Goal: Download file/media

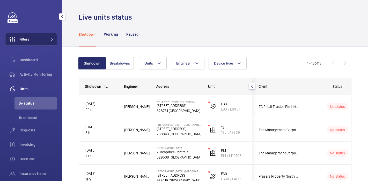
click at [38, 37] on button "Filters" at bounding box center [31, 39] width 52 height 12
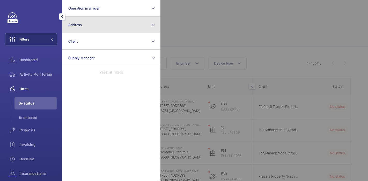
click at [82, 18] on button "Address" at bounding box center [111, 25] width 98 height 17
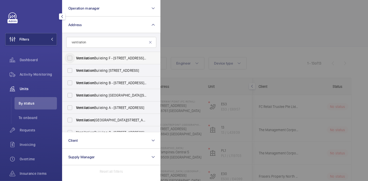
type input "ventilation"
click at [72, 56] on input "Ventilation Building F - [STREET_ADDRESS][PERSON_NAME]" at bounding box center [70, 58] width 10 height 10
checkbox input "true"
click at [69, 70] on input "[GEOGRAPHIC_DATA] [STREET_ADDRESS]" at bounding box center [70, 70] width 10 height 10
checkbox input "true"
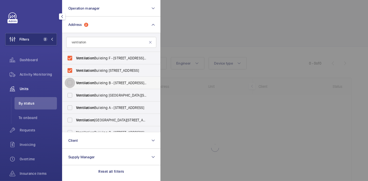
click at [69, 85] on input "Ventilation Building B - [STREET_ADDRESS][PERSON_NAME]" at bounding box center [70, 83] width 10 height 10
checkbox input "true"
click at [70, 96] on input "[GEOGRAPHIC_DATA] [GEOGRAPHIC_DATA][STREET_ADDRESS]" at bounding box center [70, 95] width 10 height 10
checkbox input "true"
drag, startPoint x: 71, startPoint y: 106, endPoint x: 71, endPoint y: 123, distance: 16.6
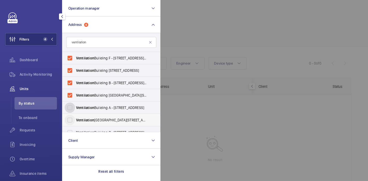
click at [71, 123] on ul "[GEOGRAPHIC_DATA] F - [GEOGRAPHIC_DATA][PERSON_NAME] [GEOGRAPHIC_DATA][STREET_A…" at bounding box center [111, 101] width 98 height 99
click at [71, 123] on input "[GEOGRAPHIC_DATA][STREET_ADDRESS]" at bounding box center [70, 120] width 10 height 10
checkbox input "true"
click at [69, 112] on input "[GEOGRAPHIC_DATA] A - [STREET_ADDRESS]" at bounding box center [70, 108] width 10 height 10
checkbox input "true"
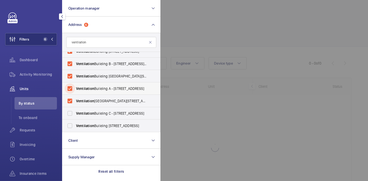
scroll to position [19, 0]
click at [69, 113] on input "[GEOGRAPHIC_DATA] C - [STREET_ADDRESS]" at bounding box center [70, 113] width 10 height 10
checkbox input "true"
click at [70, 123] on input "[GEOGRAPHIC_DATA] [STREET_ADDRESS]" at bounding box center [70, 126] width 10 height 10
checkbox input "true"
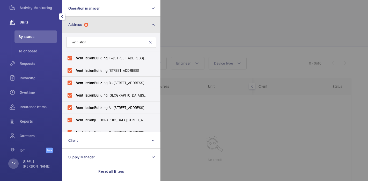
click at [142, 26] on button "Address 8" at bounding box center [111, 25] width 98 height 17
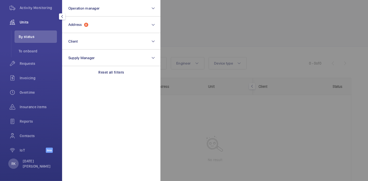
click at [181, 19] on div at bounding box center [344, 90] width 368 height 181
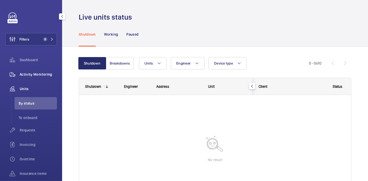
click at [27, 76] on span "Activity Monitoring" at bounding box center [38, 74] width 37 height 5
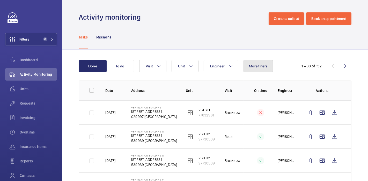
click at [254, 68] on span "More filters" at bounding box center [258, 66] width 19 height 4
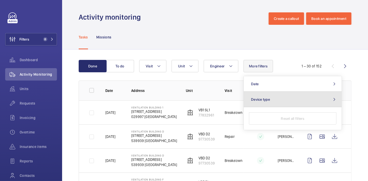
click at [298, 95] on button "Device type" at bounding box center [293, 100] width 98 height 16
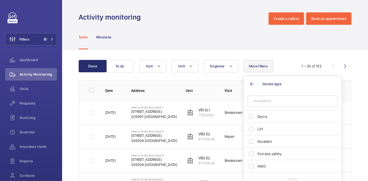
click at [258, 23] on div "Activity monitoring Create a callout Book an appointment" at bounding box center [215, 18] width 273 height 12
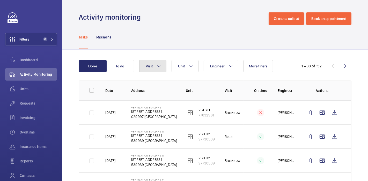
click at [162, 65] on button "Visit" at bounding box center [152, 66] width 27 height 12
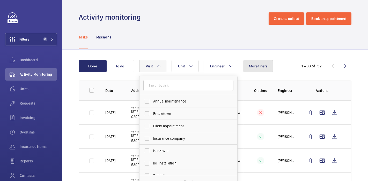
click at [251, 65] on span "More filters" at bounding box center [258, 66] width 19 height 4
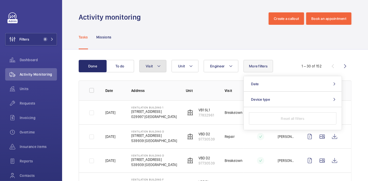
click at [163, 65] on button "Visit" at bounding box center [152, 66] width 27 height 12
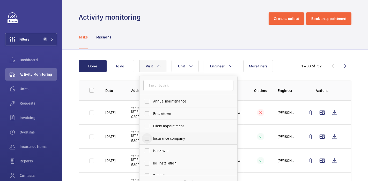
scroll to position [81, 0]
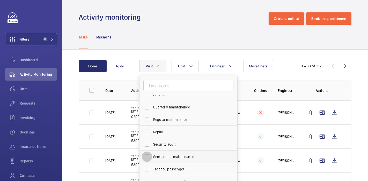
click at [145, 160] on input "Semiannual maintenance" at bounding box center [147, 157] width 10 height 10
checkbox input "true"
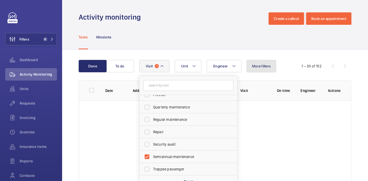
click at [264, 67] on span "More filters" at bounding box center [261, 66] width 19 height 4
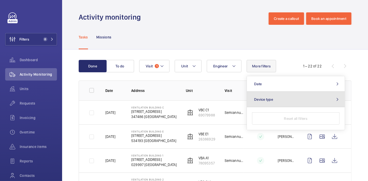
click at [266, 102] on button "Device type" at bounding box center [296, 100] width 98 height 16
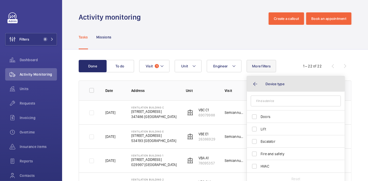
click at [257, 83] on button "Device type" at bounding box center [296, 84] width 98 height 16
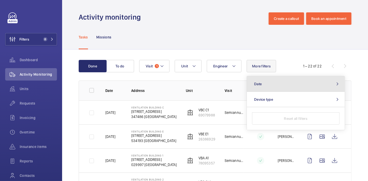
click at [263, 87] on button "Date" at bounding box center [296, 84] width 98 height 16
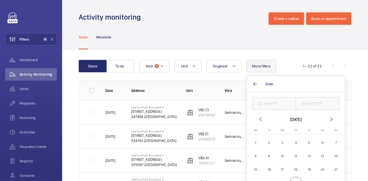
click at [256, 148] on span "1" at bounding box center [256, 143] width 12 height 12
type input "[DATE]"
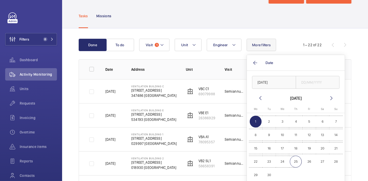
scroll to position [21, 0]
click at [272, 173] on span "30" at bounding box center [269, 175] width 12 height 12
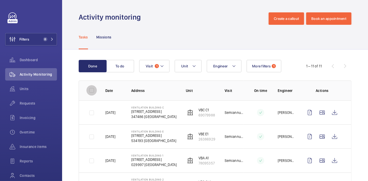
click at [90, 93] on input "checkbox" at bounding box center [91, 90] width 10 height 10
checkbox input "true"
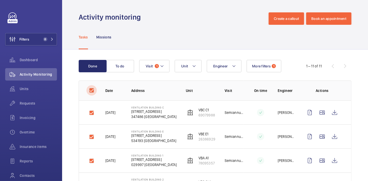
checkbox input "true"
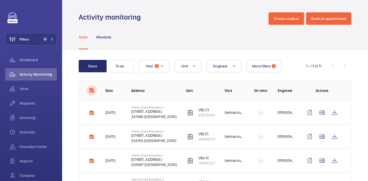
checkbox input "true"
click at [316, 70] on button "Download 11 reports" at bounding box center [329, 66] width 44 height 12
